Goal: Check status: Check status

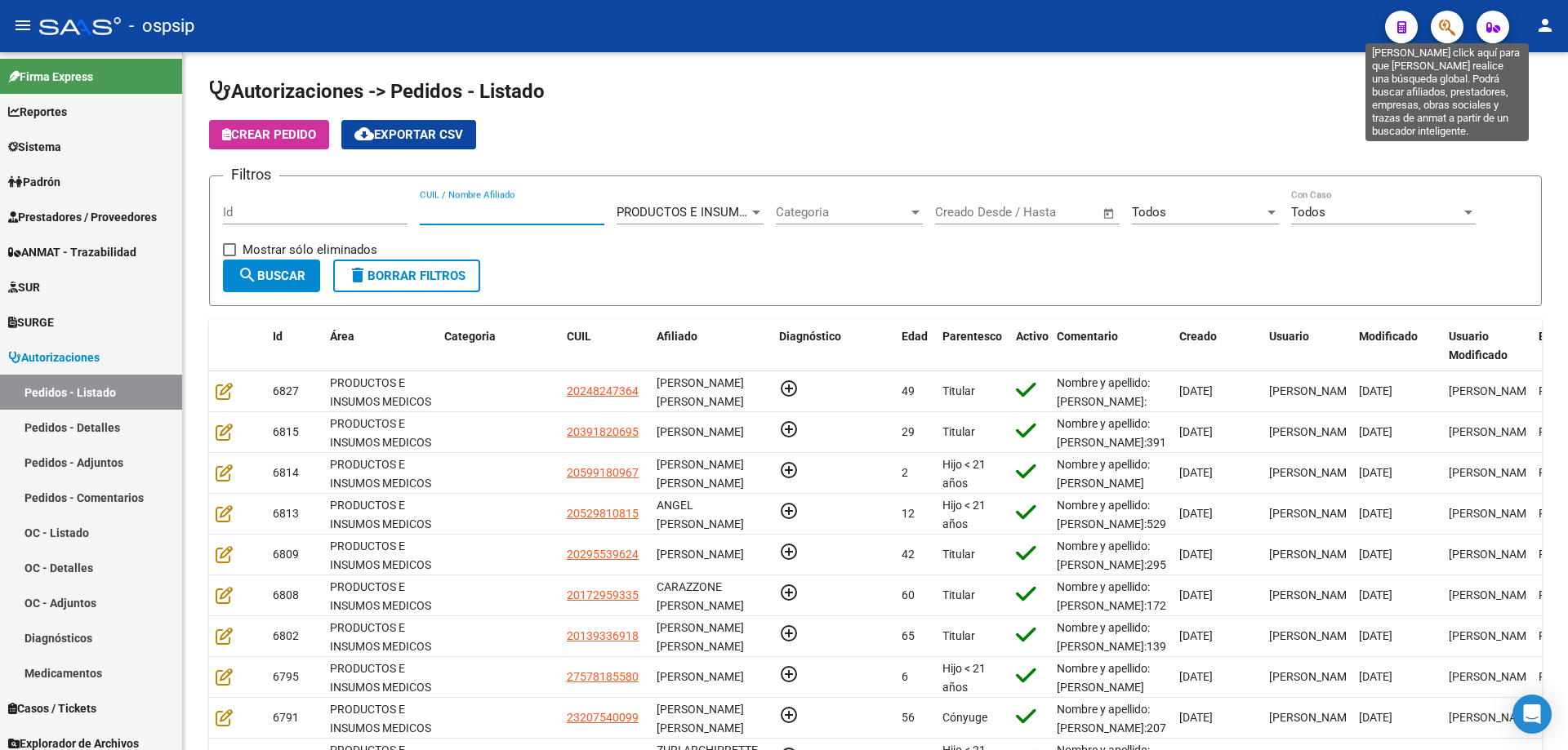
click at [1453, 25] on icon "button" at bounding box center [1446, 27] width 16 height 19
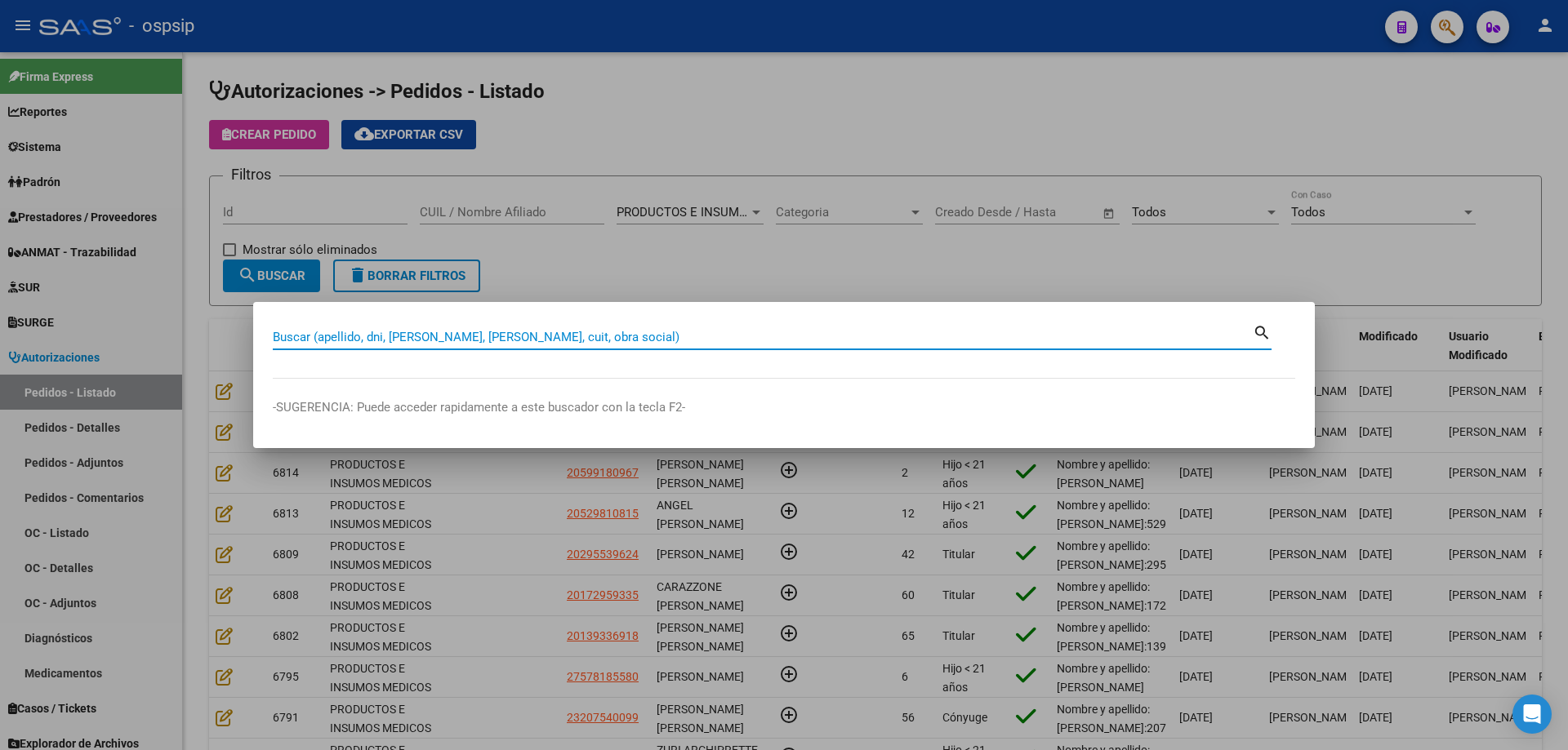
click at [794, 344] on input "Buscar (apellido, dni, [PERSON_NAME], [PERSON_NAME], cuit, obra social)" at bounding box center [762, 337] width 980 height 15
type input "29408952"
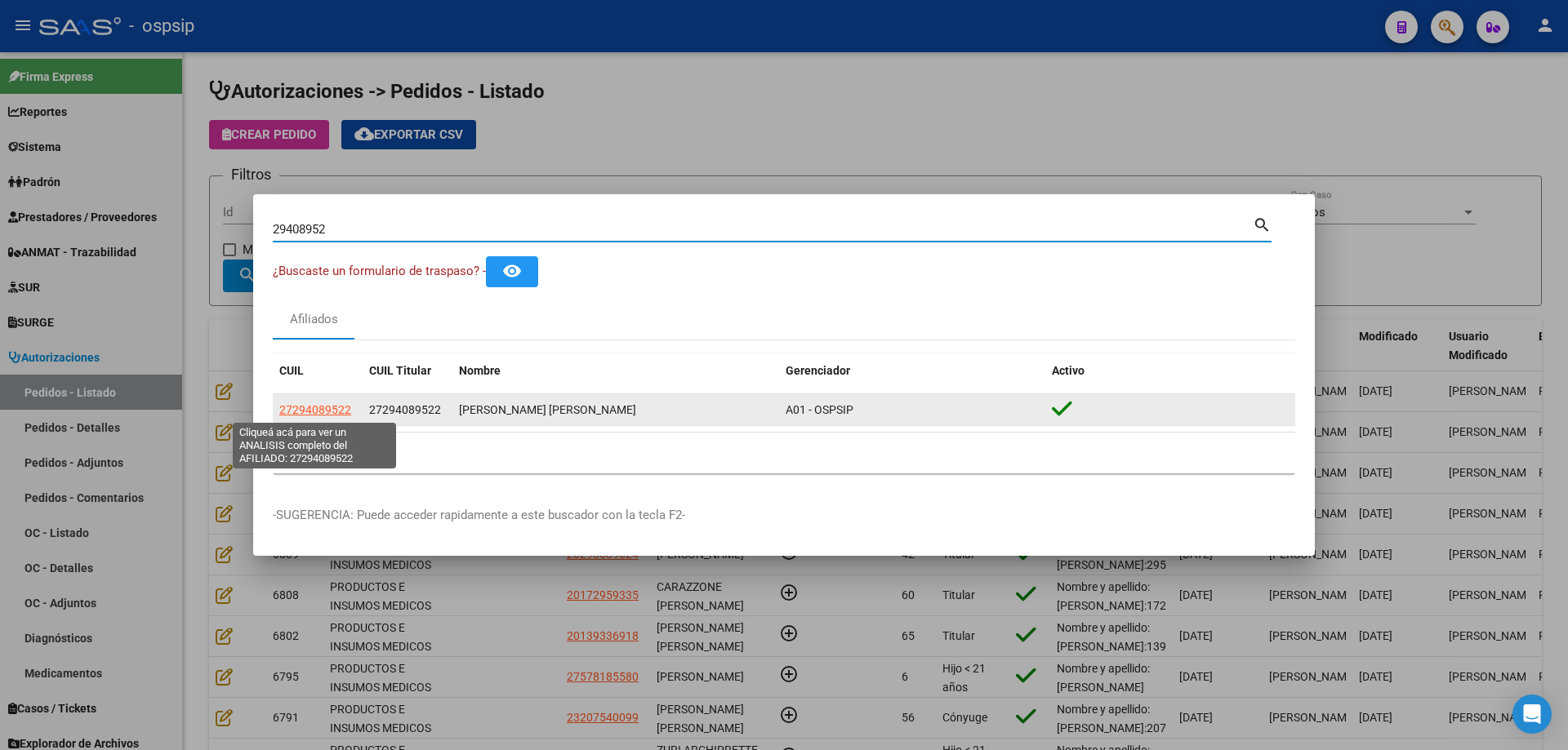
click at [335, 406] on span "27294089522" at bounding box center [315, 410] width 72 height 13
type textarea "27294089522"
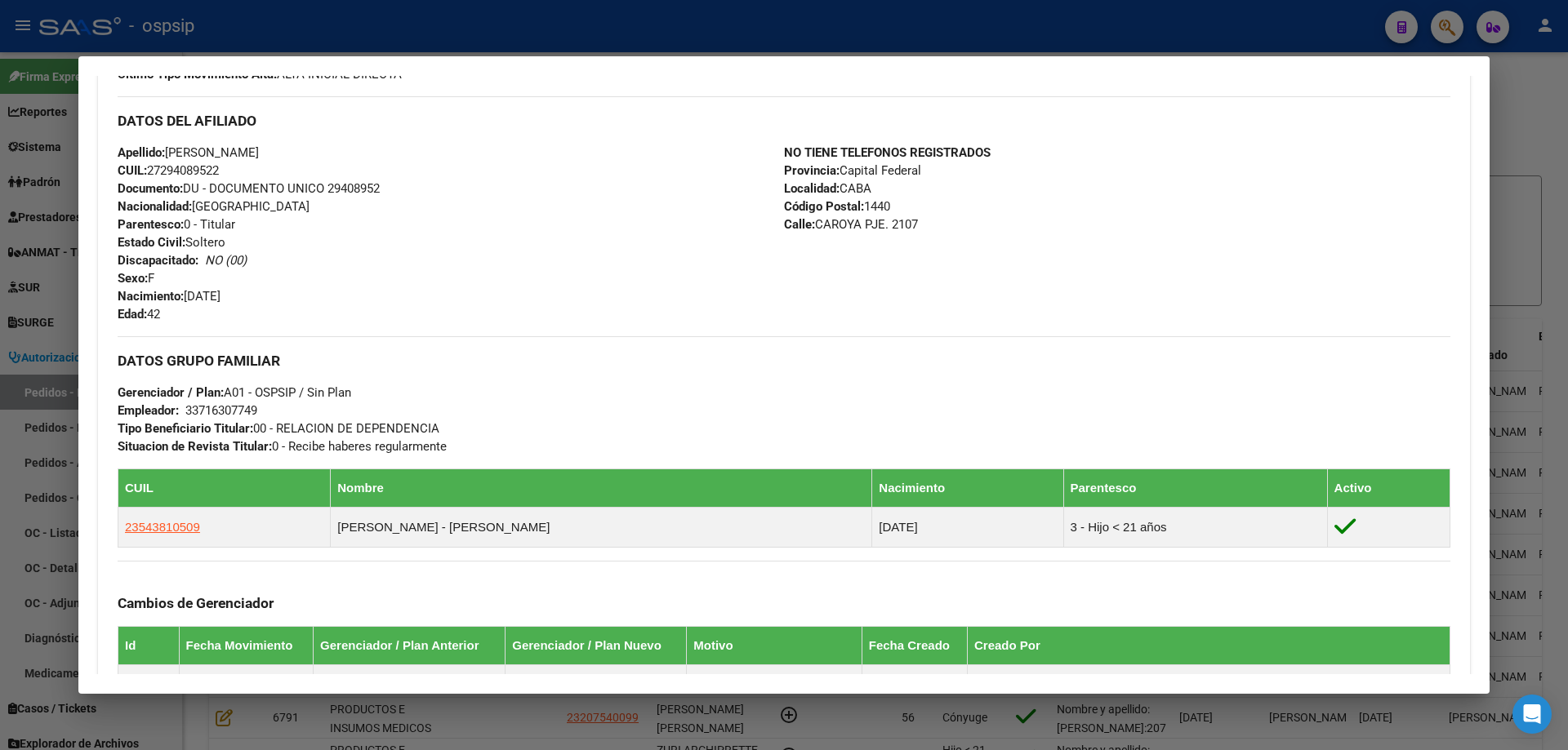
scroll to position [768, 0]
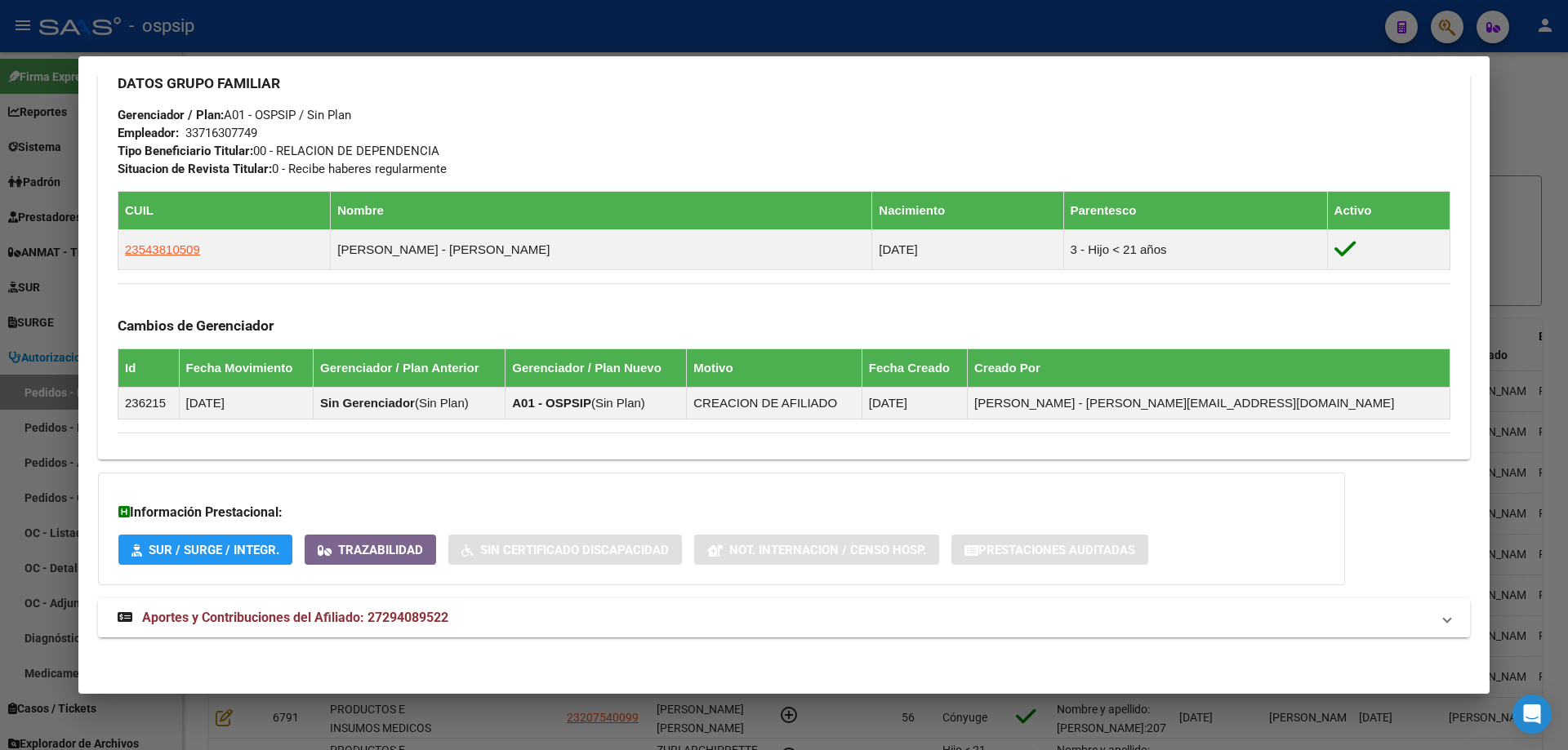
click at [320, 613] on span "Aportes y Contribuciones del Afiliado: 27294089522" at bounding box center [295, 617] width 306 height 15
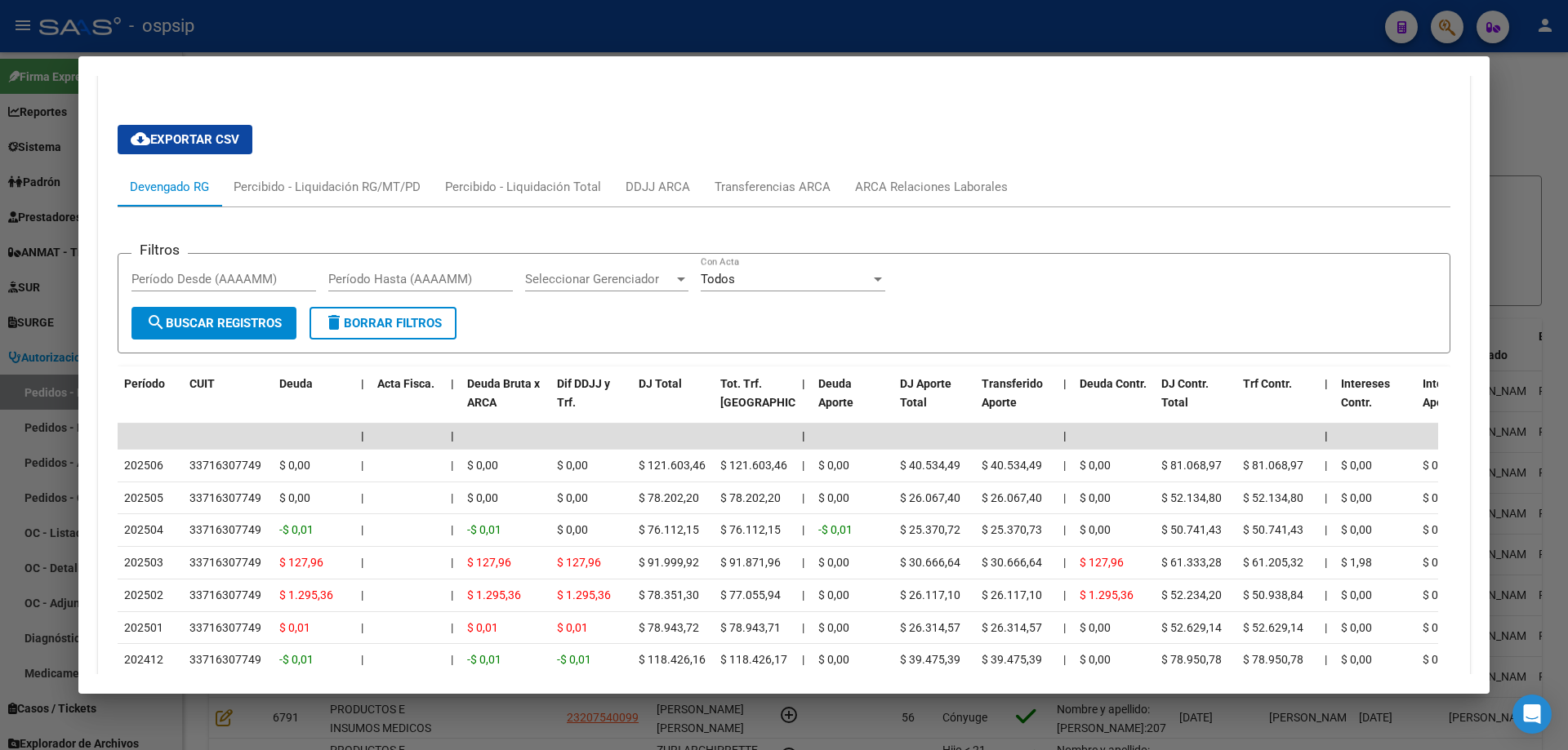
scroll to position [1542, 0]
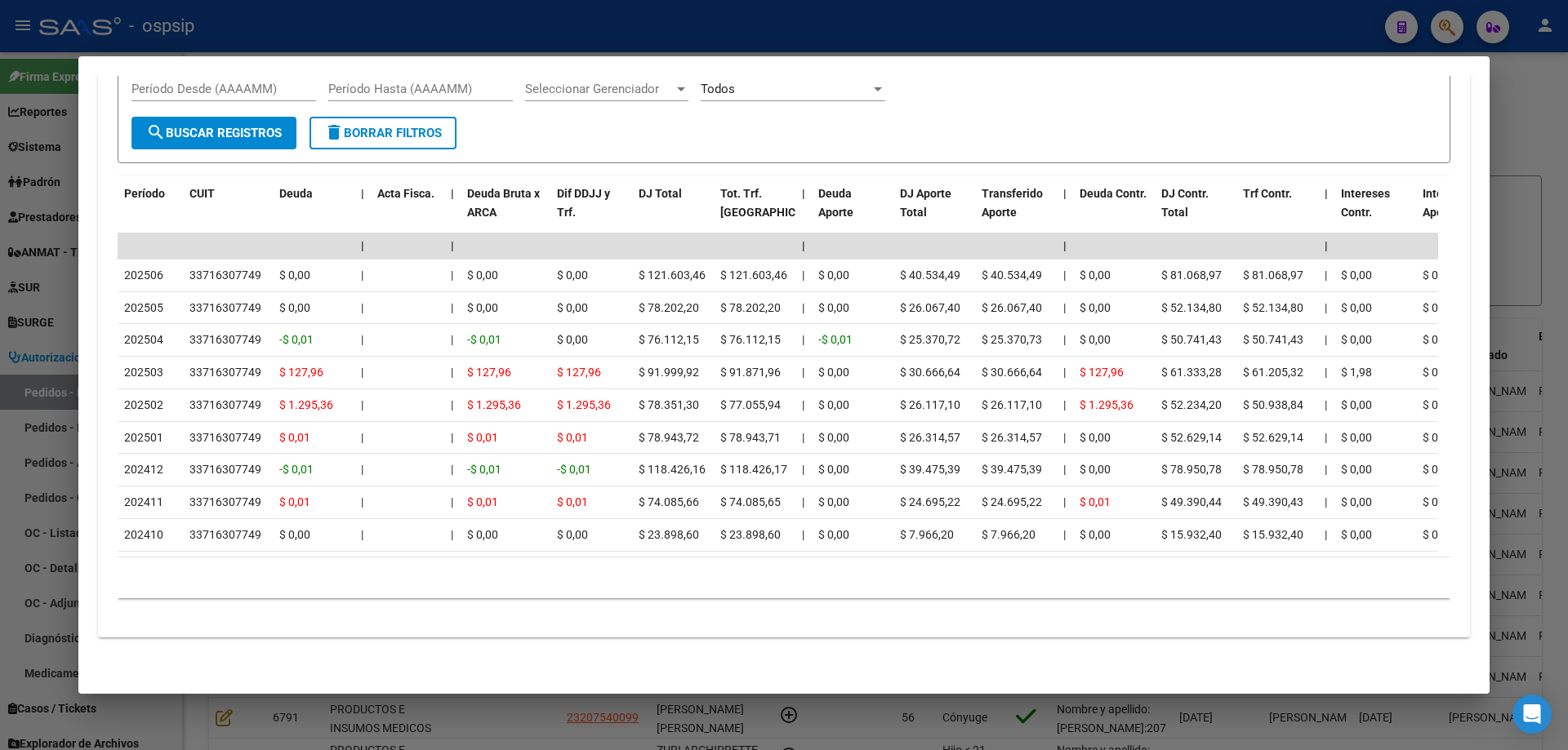
click at [18, 306] on div at bounding box center [784, 375] width 1568 height 750
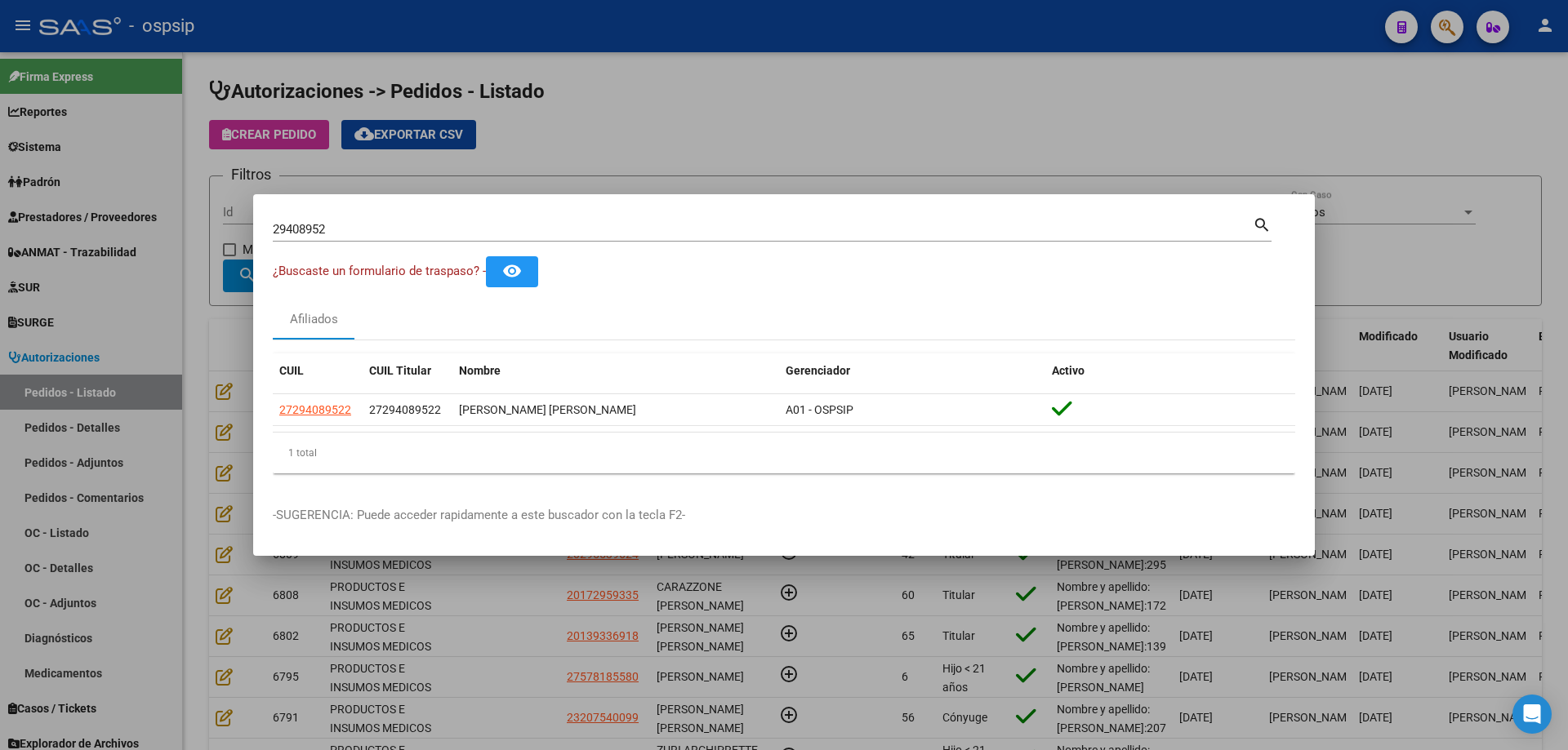
click at [308, 230] on input "29408952" at bounding box center [762, 230] width 980 height 15
drag, startPoint x: 143, startPoint y: 285, endPoint x: 461, endPoint y: 271, distance: 318.3
click at [142, 285] on div at bounding box center [784, 375] width 1568 height 750
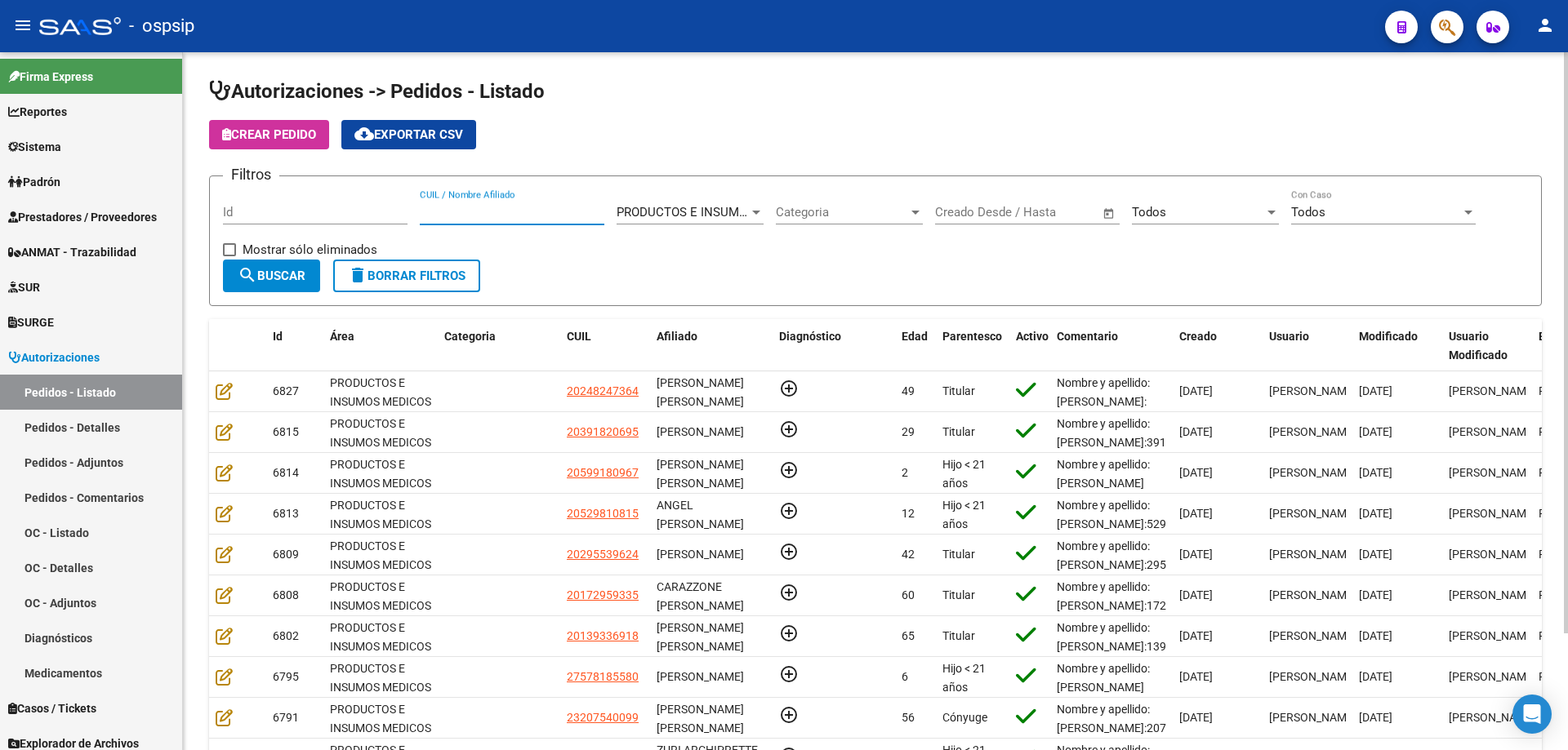
click at [481, 211] on input "CUIL / Nombre Afiliado" at bounding box center [512, 213] width 185 height 15
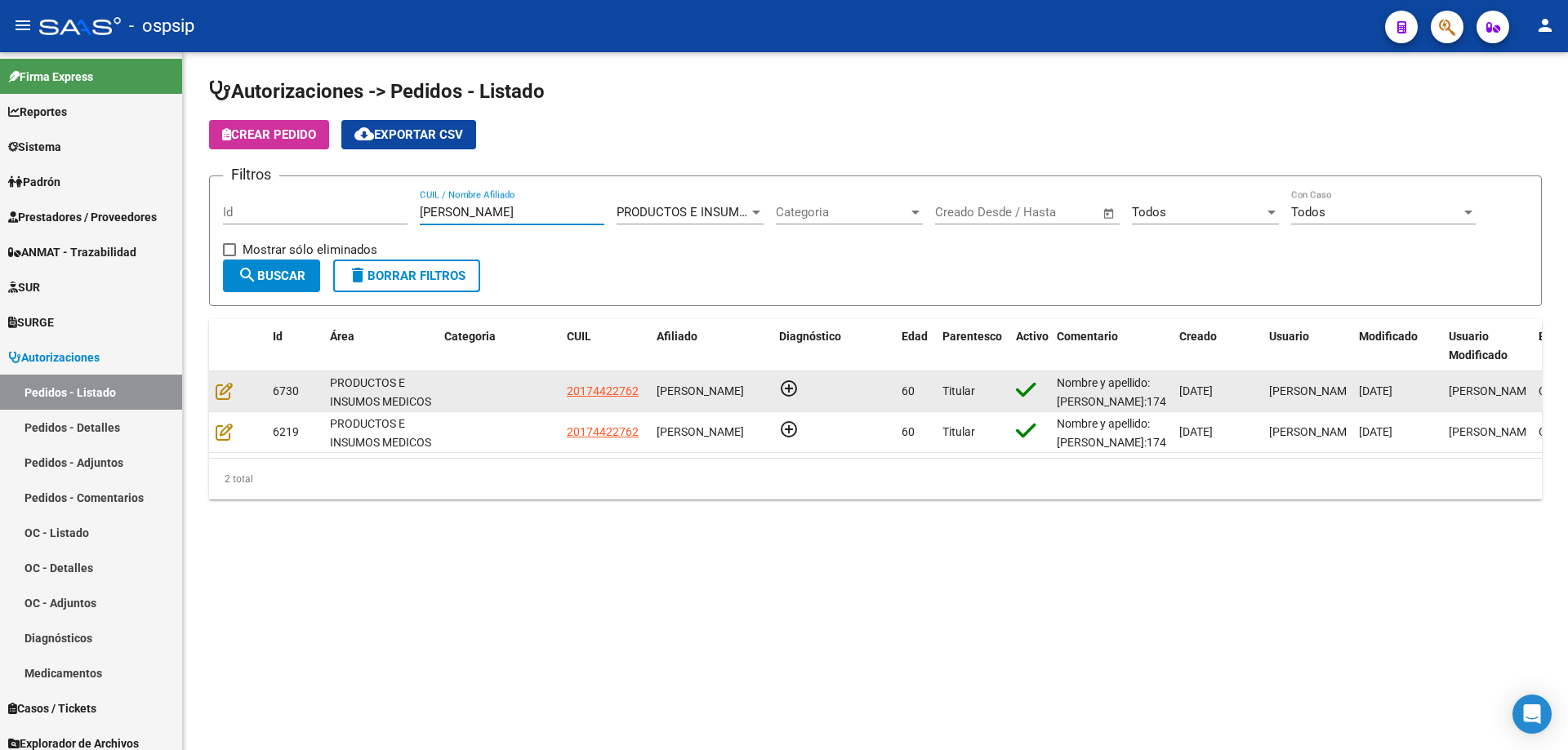
type input "[PERSON_NAME]"
click at [215, 386] on datatable-body-cell at bounding box center [237, 391] width 57 height 40
click at [220, 388] on icon at bounding box center [224, 391] width 17 height 18
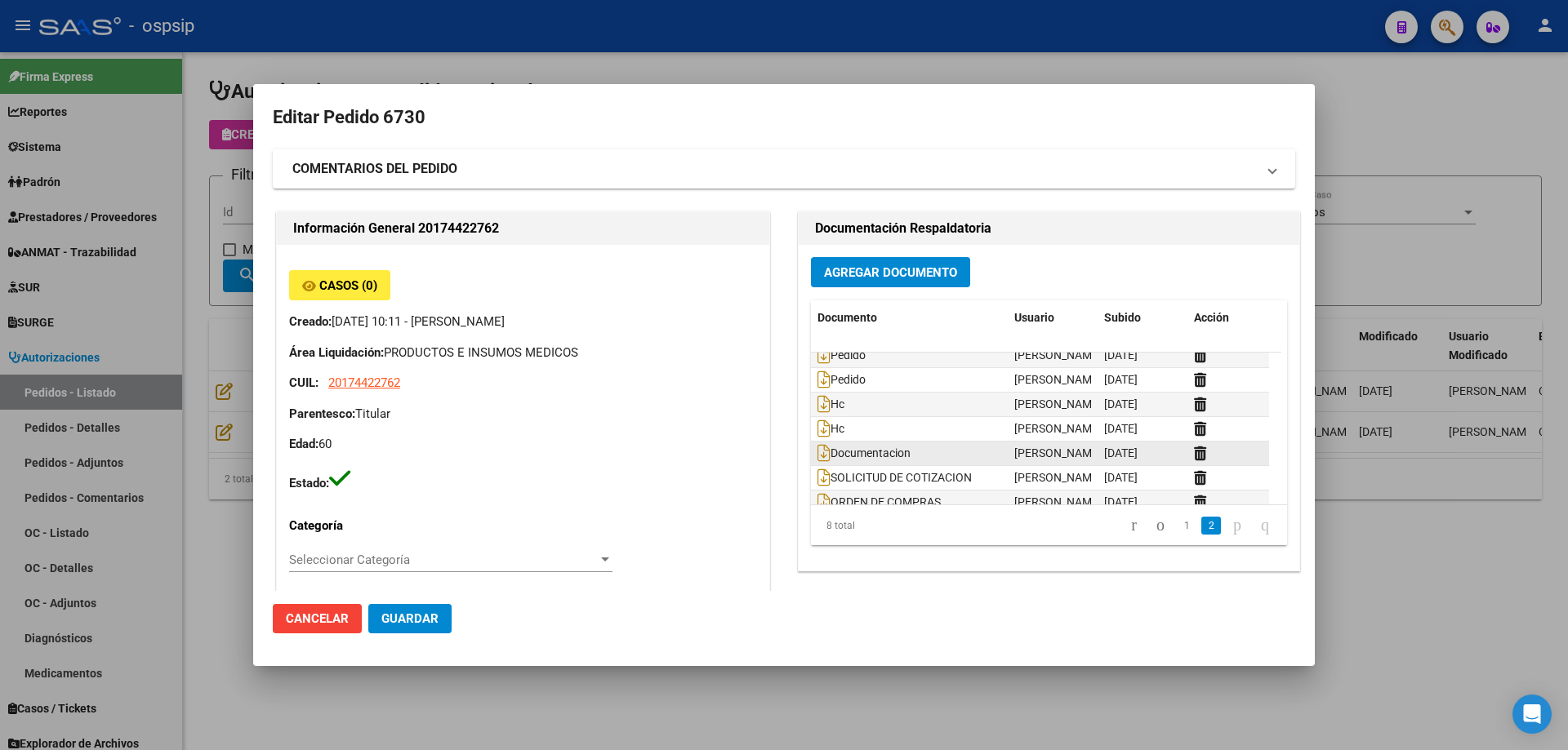
scroll to position [50, 0]
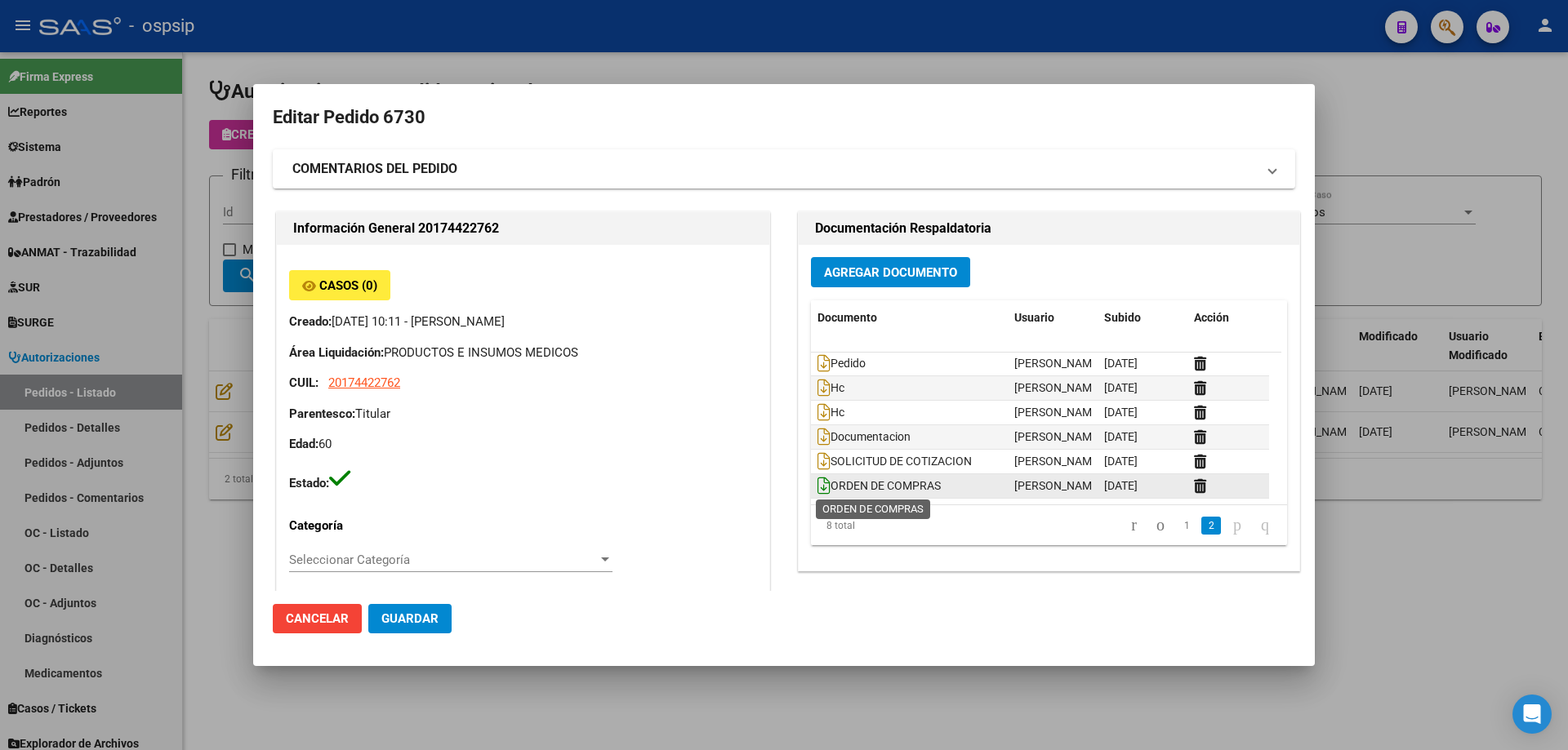
click at [817, 480] on icon at bounding box center [824, 485] width 13 height 18
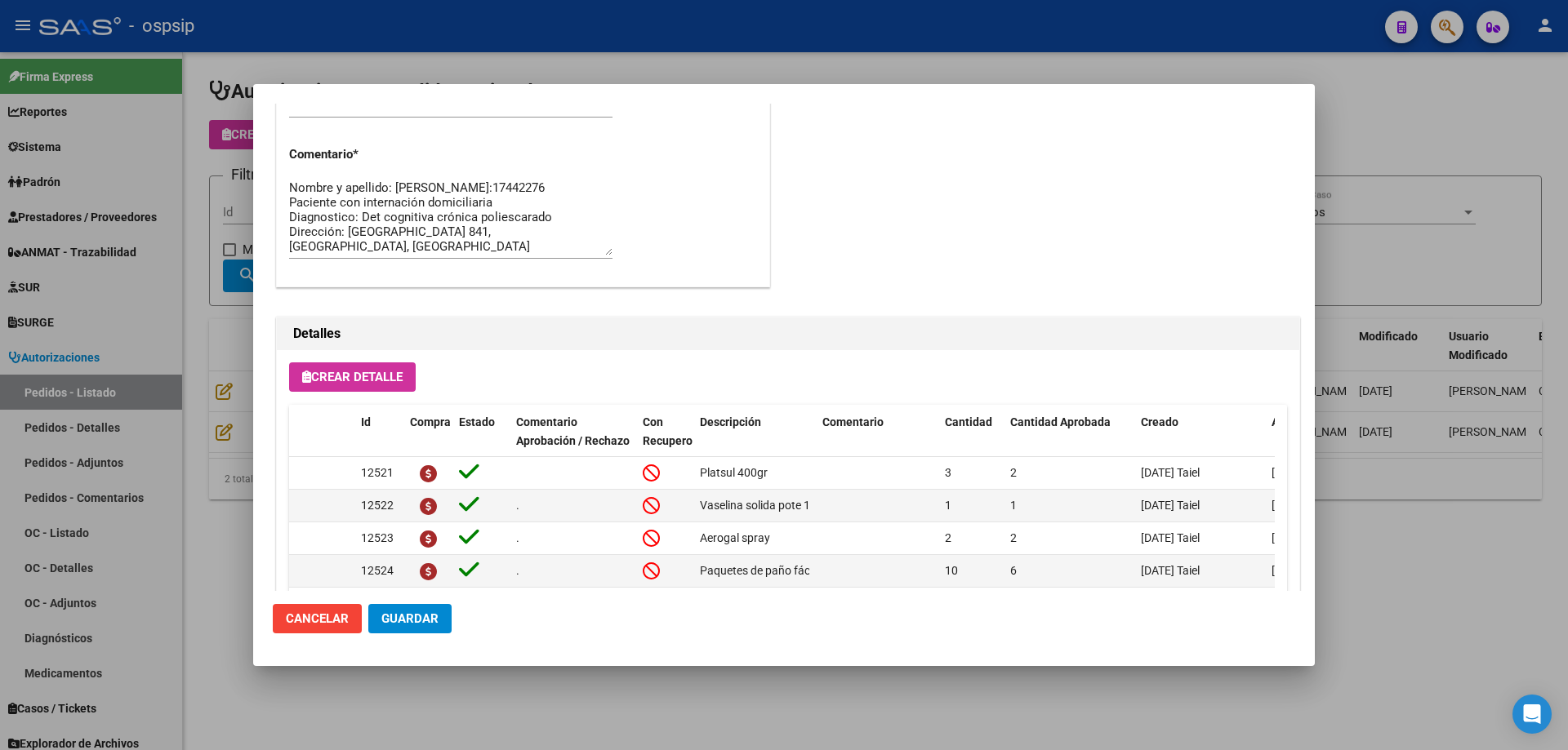
scroll to position [979, 0]
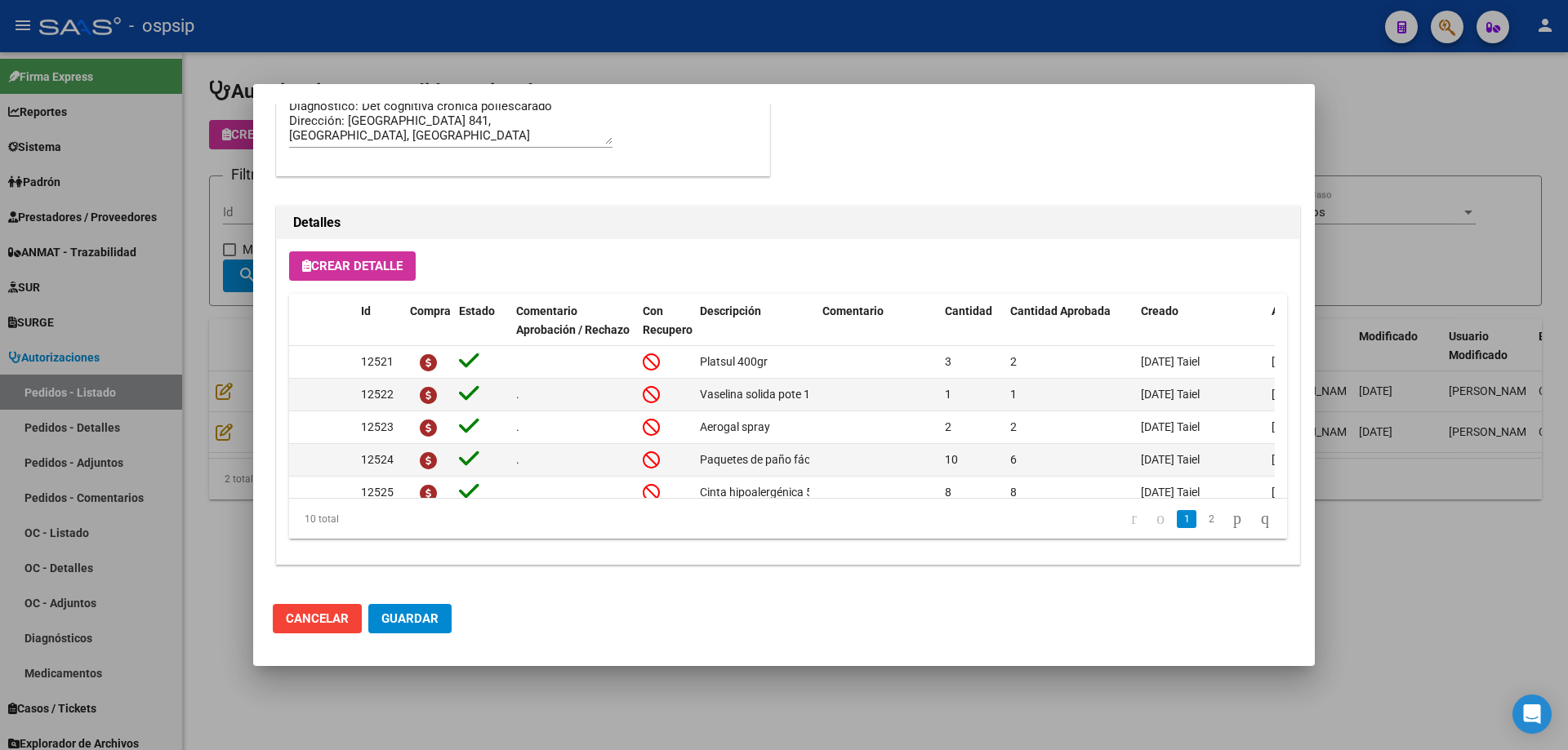
click at [229, 306] on div at bounding box center [784, 375] width 1568 height 750
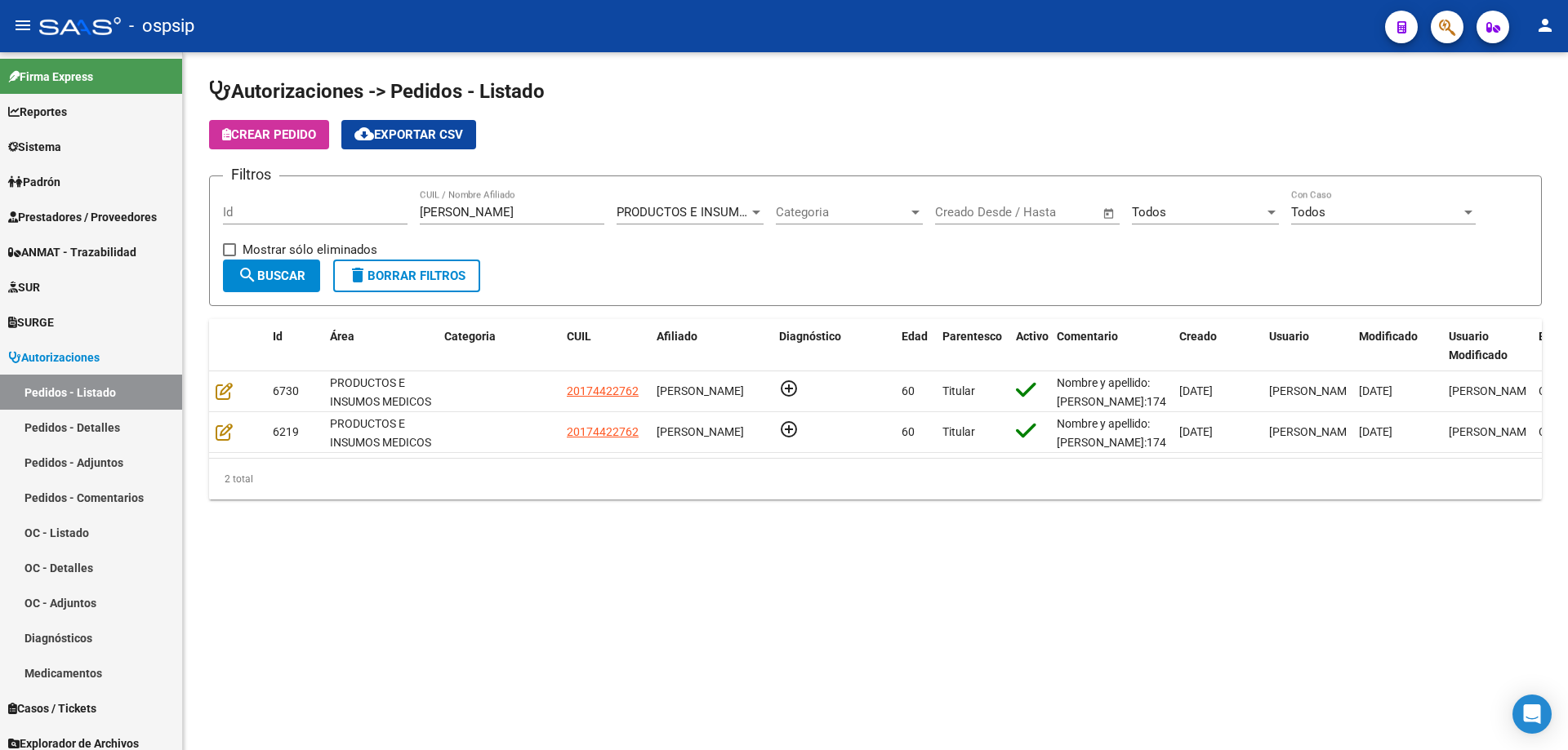
drag, startPoint x: 523, startPoint y: 200, endPoint x: 475, endPoint y: 189, distance: 49.2
click at [479, 189] on div "[PERSON_NAME] CUIL / Nombre Afiliado" at bounding box center [512, 206] width 185 height 35
drag, startPoint x: 499, startPoint y: 211, endPoint x: 251, endPoint y: 201, distance: 248.2
click at [251, 201] on div "Filtros Id [PERSON_NAME] CUIL / Nombre Afiliado PRODUCTOS E INSUMOS MEDICOS Sel…" at bounding box center [875, 224] width 1305 height 71
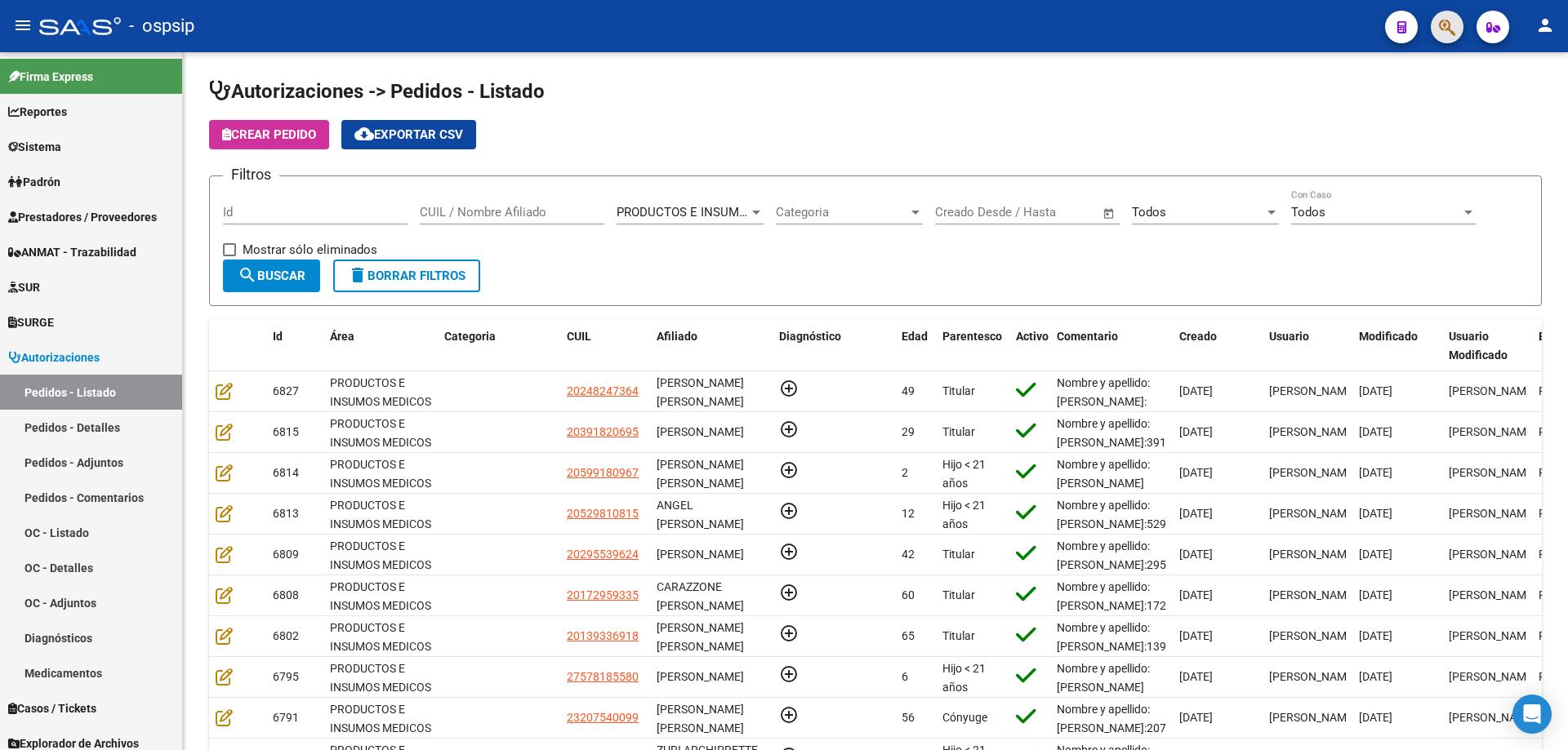
click at [1456, 24] on button "button" at bounding box center [1446, 26] width 33 height 33
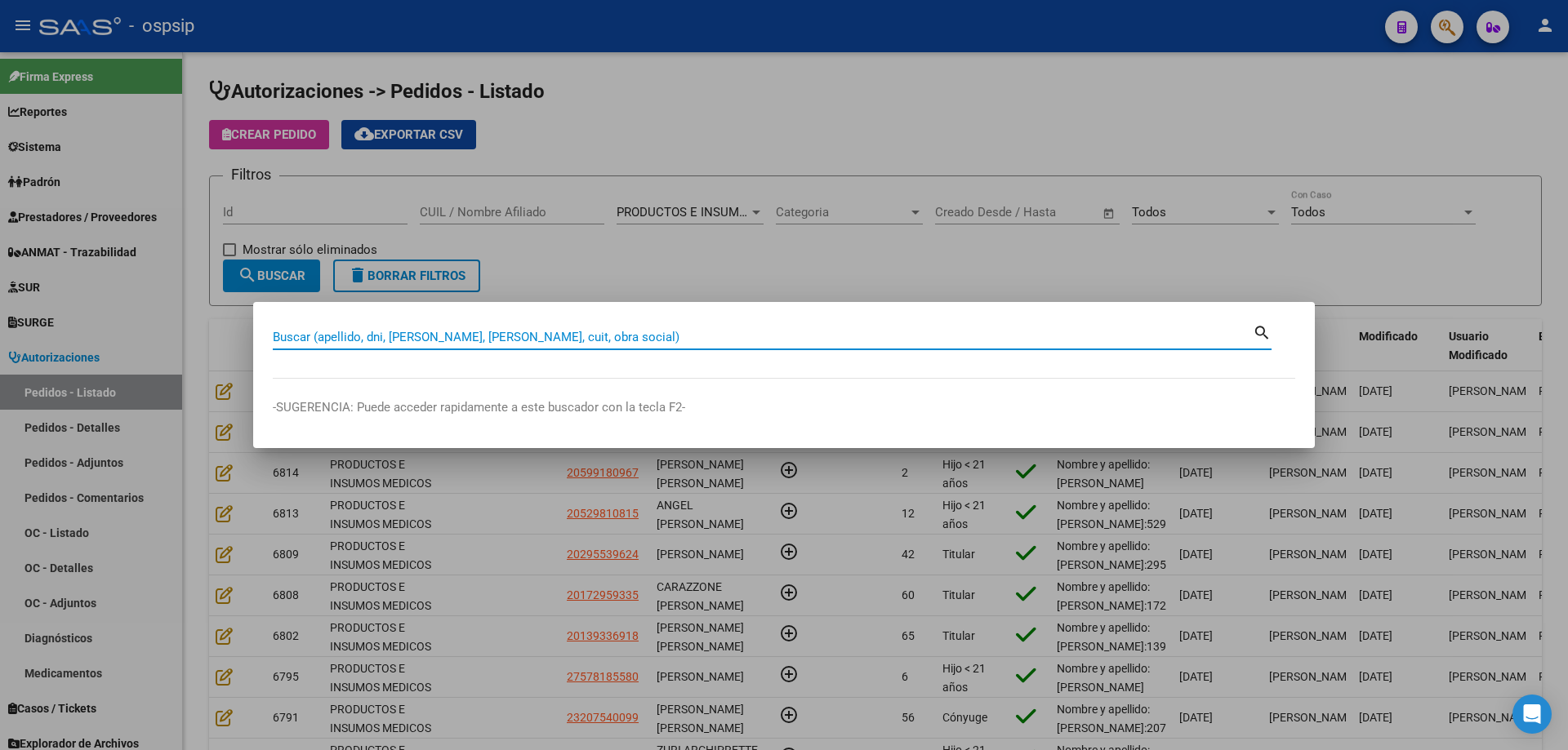
click at [708, 332] on input "Buscar (apellido, dni, [PERSON_NAME], [PERSON_NAME], cuit, obra social)" at bounding box center [762, 337] width 980 height 15
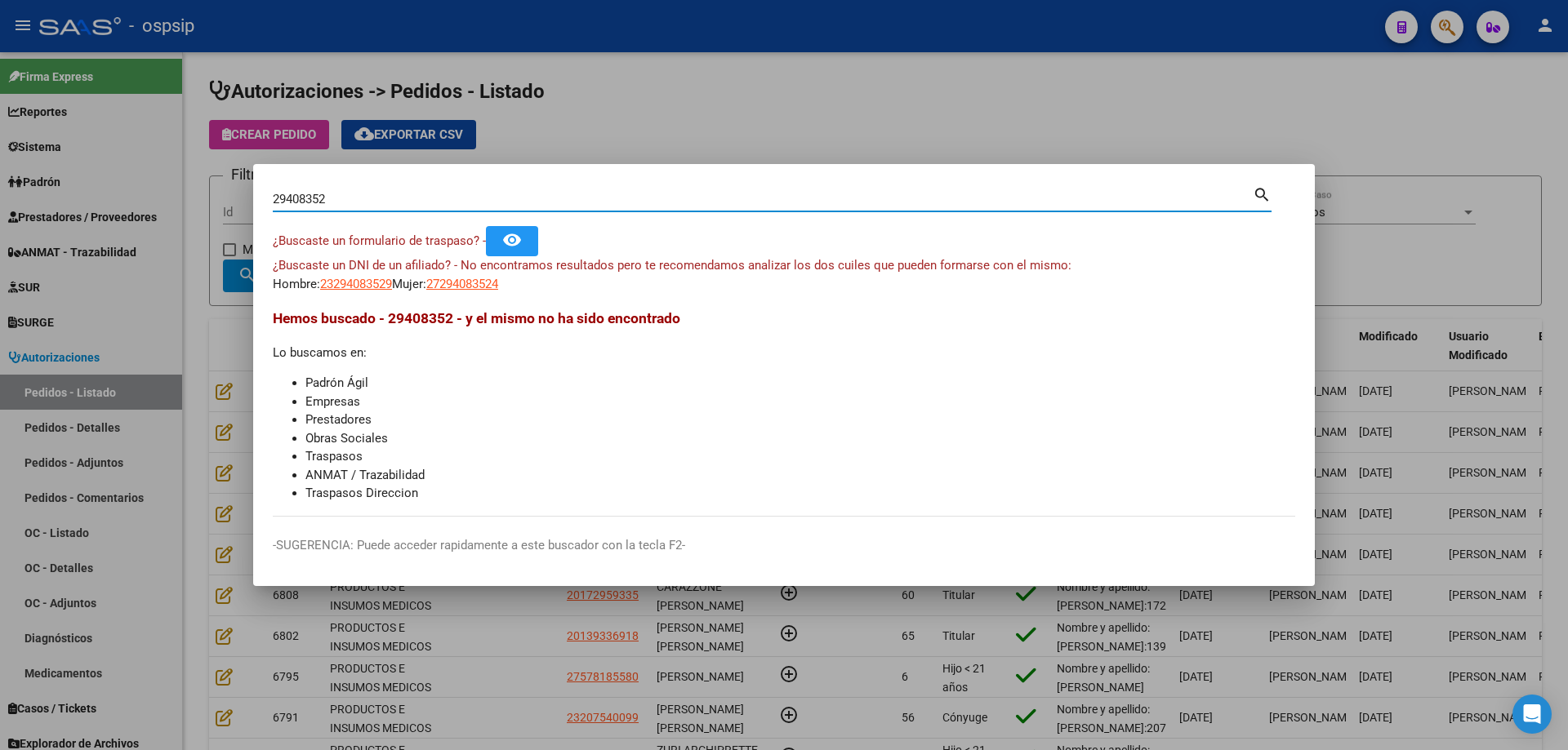
click at [313, 197] on input "29408352" at bounding box center [762, 200] width 980 height 15
type input "29408952"
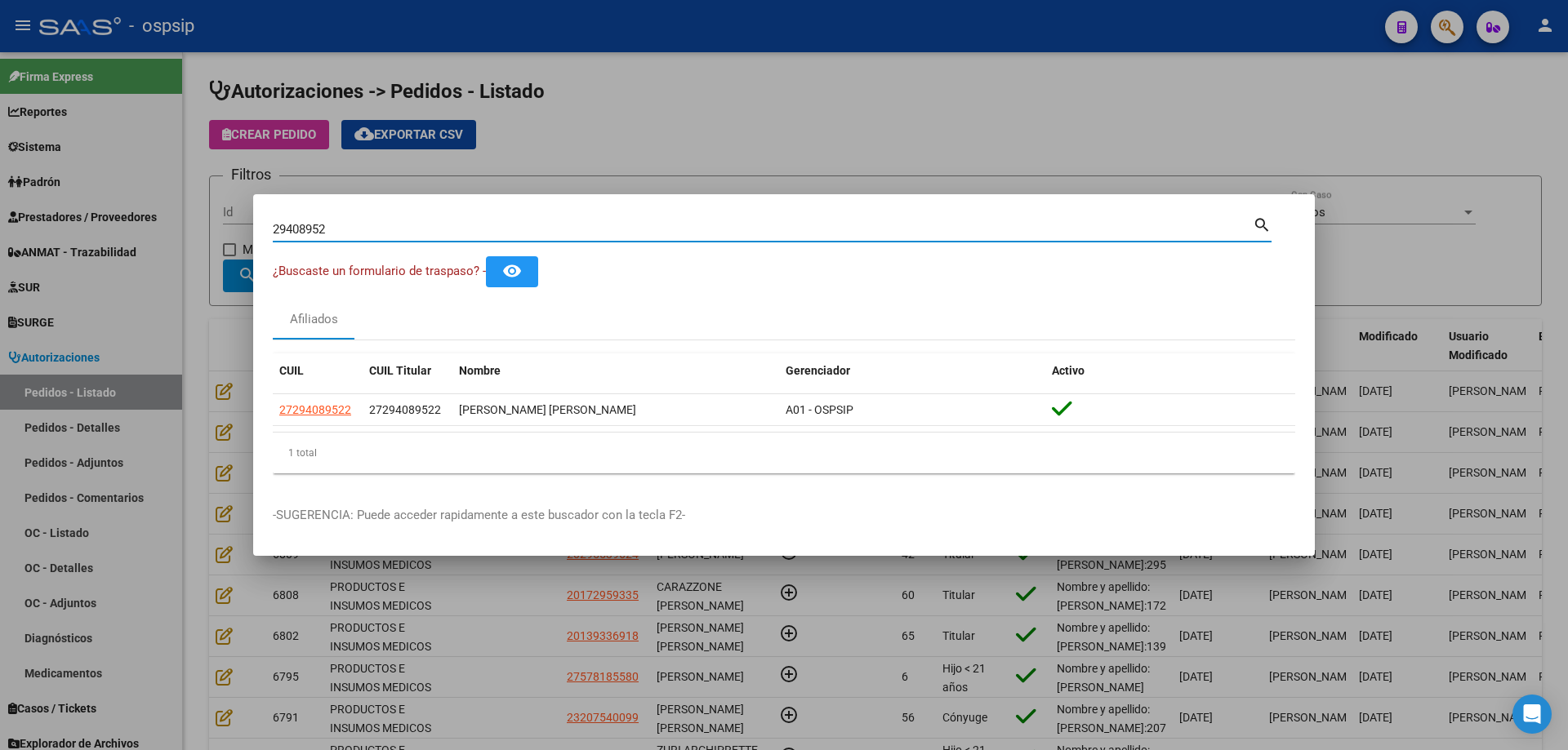
click at [303, 224] on input "29408952" at bounding box center [762, 230] width 980 height 15
